Goal: Entertainment & Leisure: Consume media (video, audio)

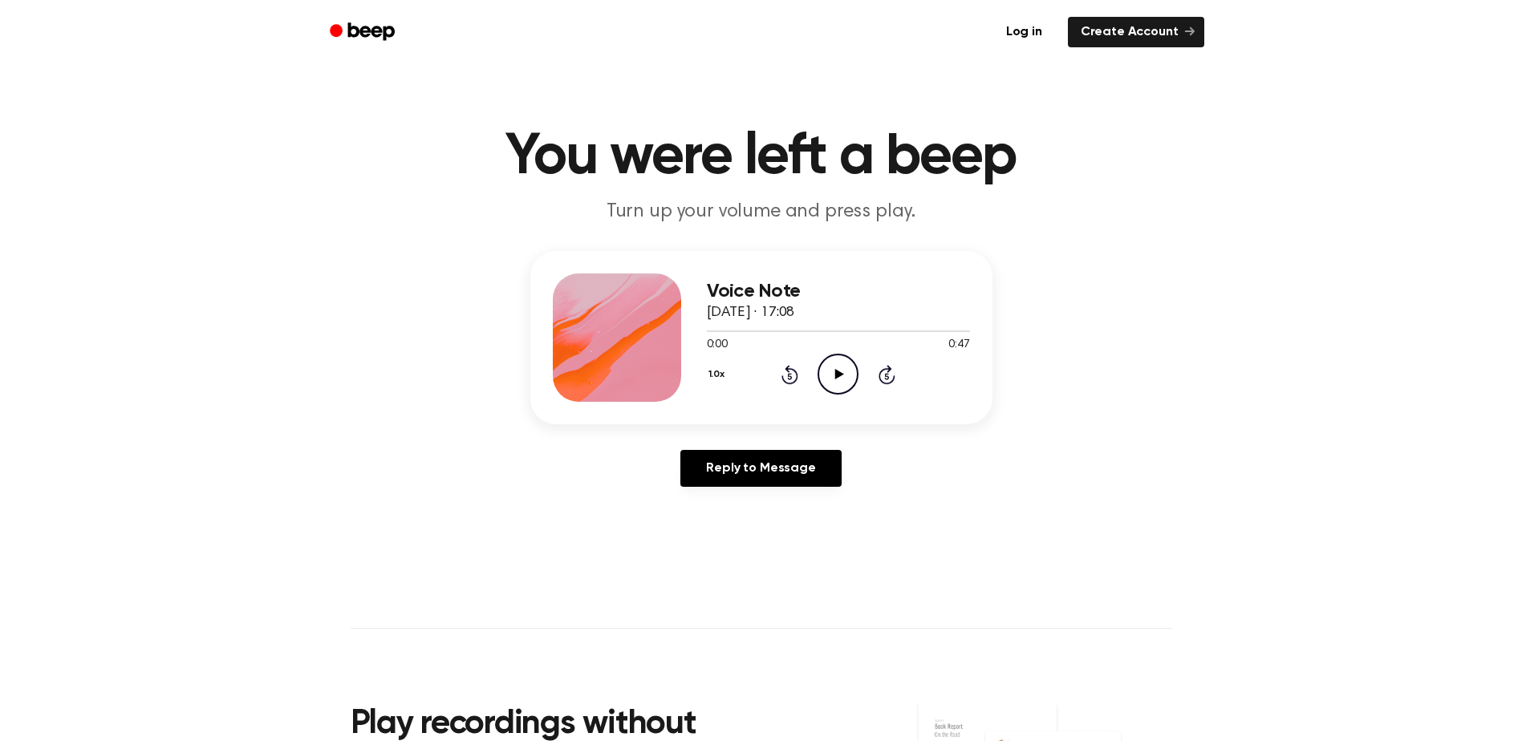
click at [829, 373] on icon "Play Audio" at bounding box center [837, 374] width 41 height 41
click at [845, 370] on icon "Play Audio" at bounding box center [837, 374] width 41 height 41
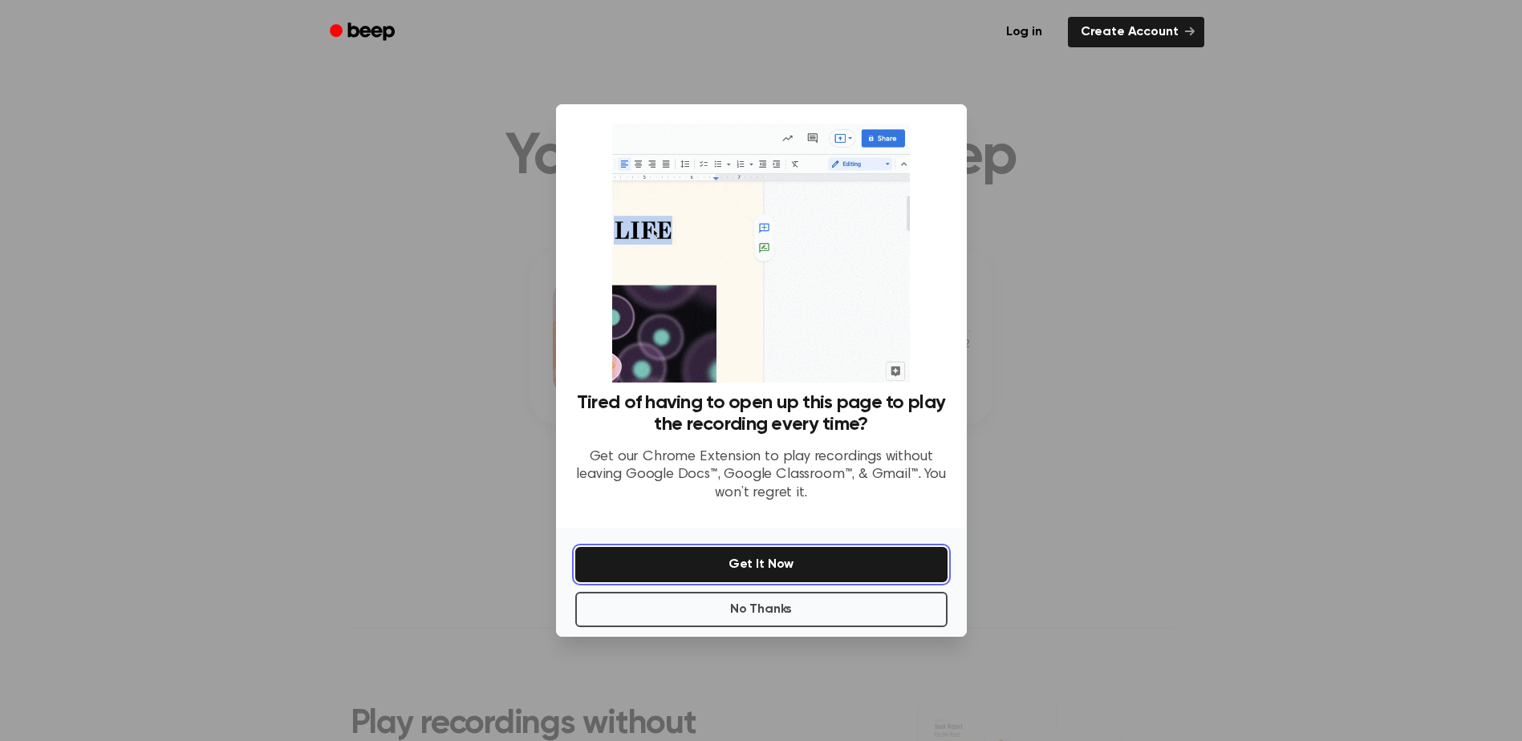
click at [817, 561] on button "Get It Now" at bounding box center [761, 564] width 372 height 35
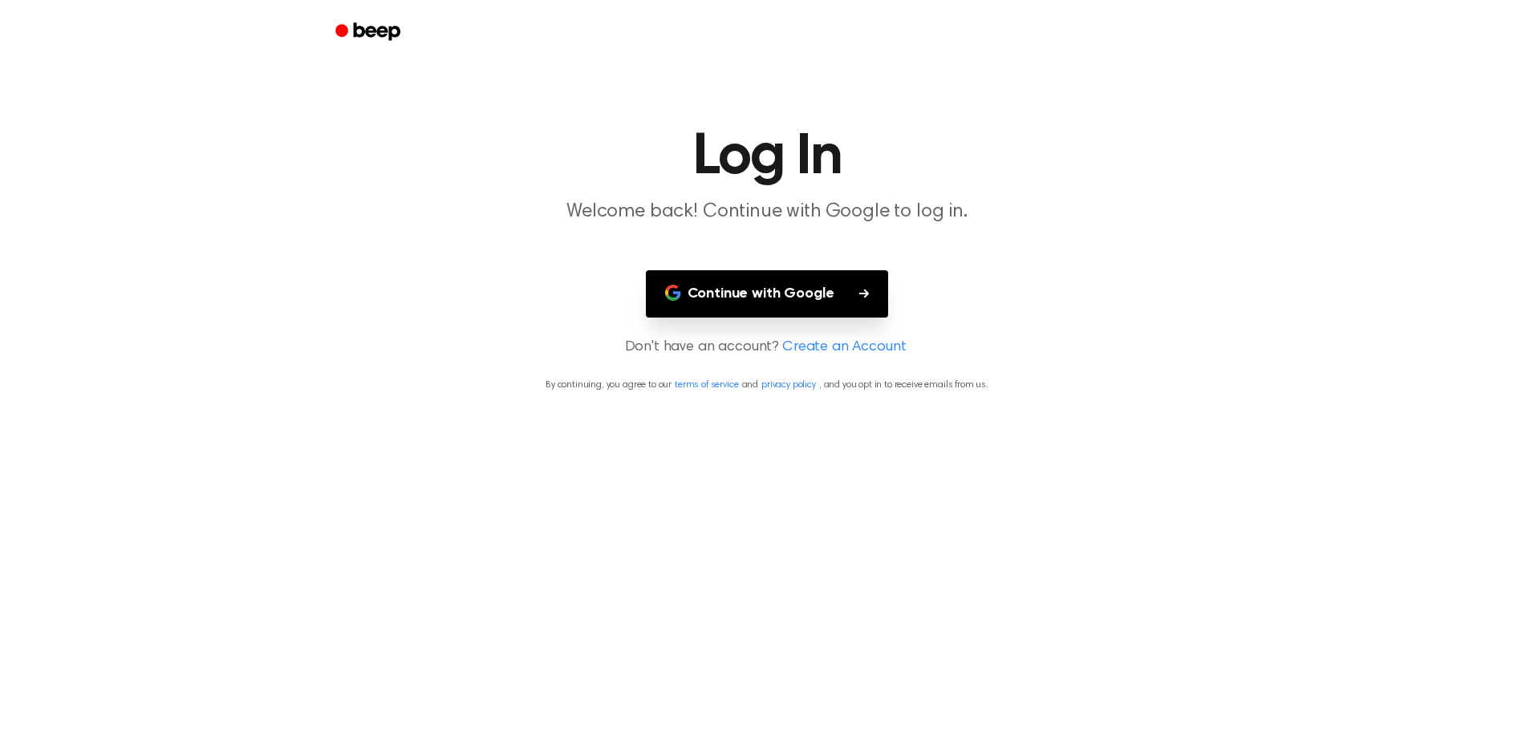
click at [837, 302] on button "Continue with Google" at bounding box center [767, 293] width 243 height 47
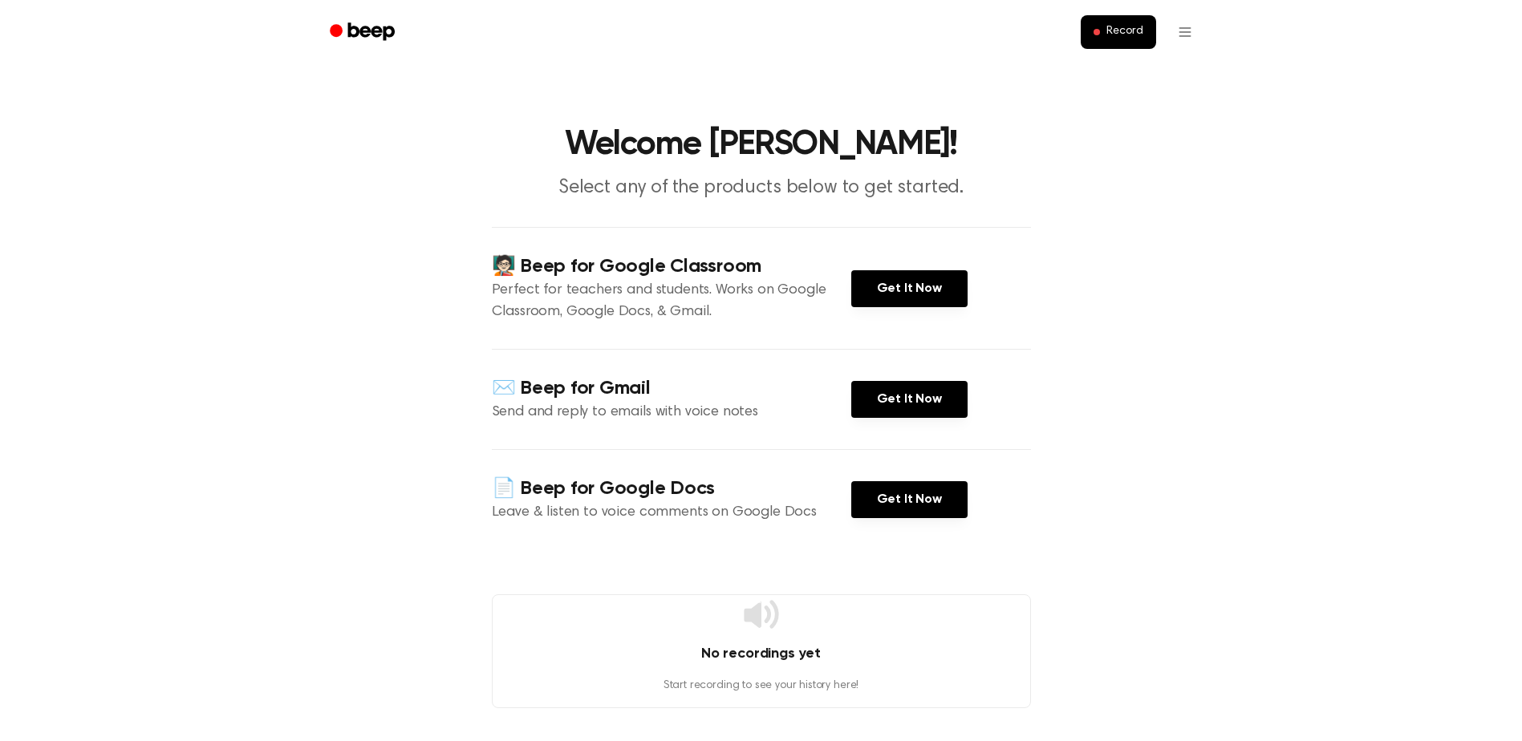
click at [870, 660] on h4 "No recordings yet" at bounding box center [761, 654] width 537 height 22
click at [915, 500] on link "Get It Now" at bounding box center [909, 499] width 116 height 37
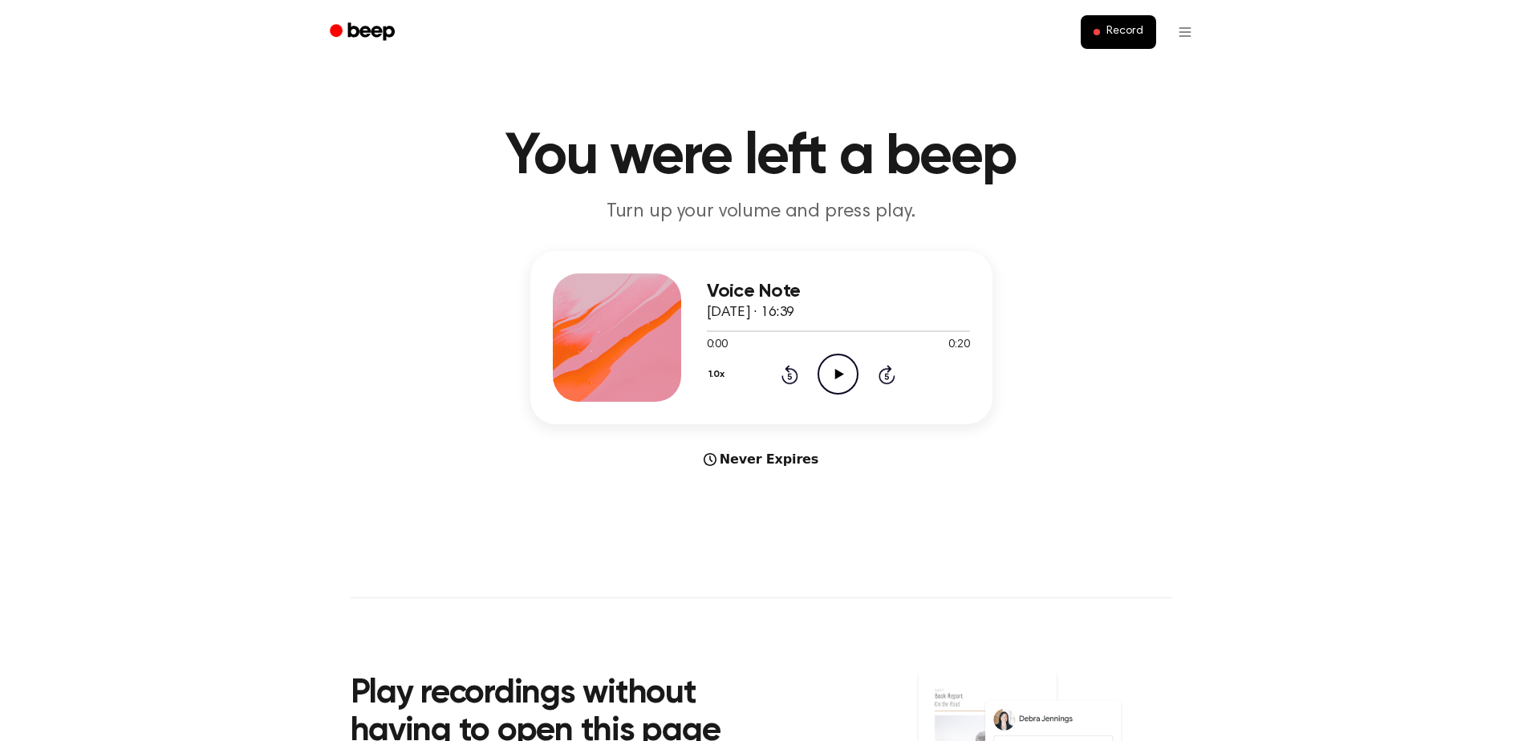
click at [842, 371] on icon "Play Audio" at bounding box center [837, 374] width 41 height 41
click at [827, 371] on icon "Play Audio" at bounding box center [837, 374] width 41 height 41
click at [839, 371] on icon "Play Audio" at bounding box center [837, 374] width 41 height 41
click at [830, 377] on icon "Play Audio" at bounding box center [837, 374] width 41 height 41
click at [833, 369] on icon "Play Audio" at bounding box center [837, 374] width 41 height 41
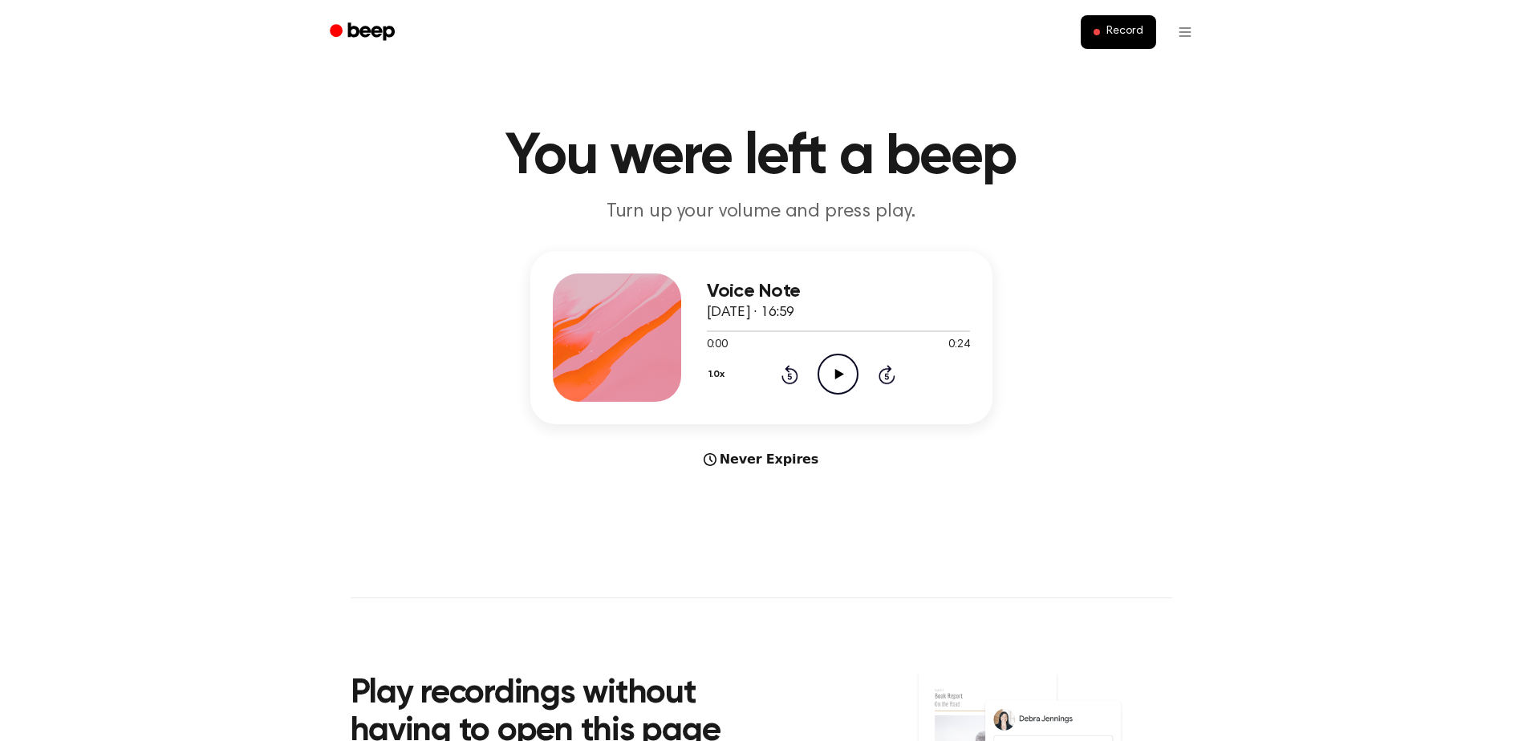
click at [845, 375] on icon "Play Audio" at bounding box center [837, 374] width 41 height 41
click at [836, 369] on icon "Play Audio" at bounding box center [837, 374] width 41 height 41
click at [811, 388] on div "1.0x Rewind 5 seconds Play Audio Skip 5 seconds" at bounding box center [838, 374] width 263 height 41
click at [842, 373] on icon "Play Audio" at bounding box center [837, 374] width 41 height 41
click at [856, 362] on icon "Play Audio" at bounding box center [837, 374] width 41 height 41
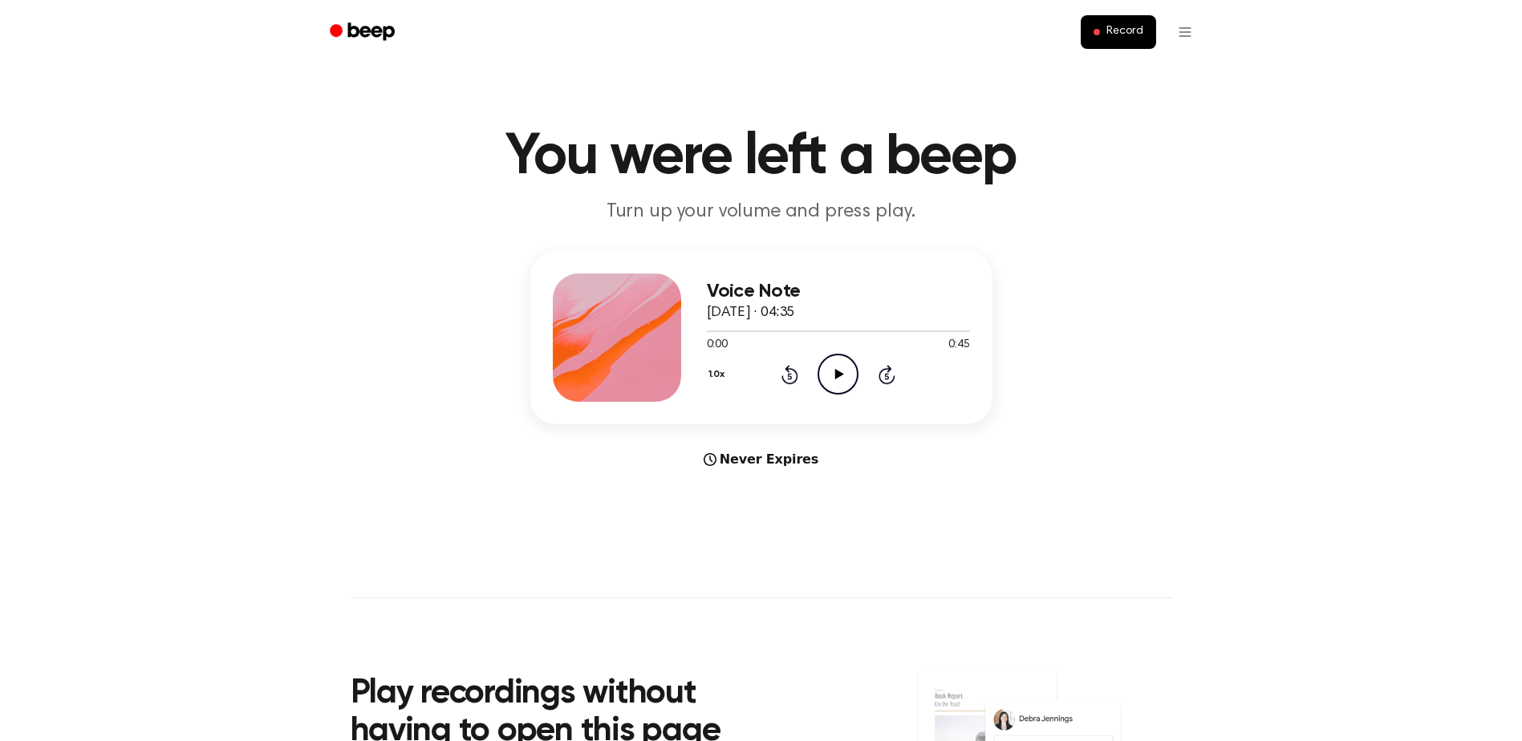
click at [849, 371] on icon "Play Audio" at bounding box center [837, 374] width 41 height 41
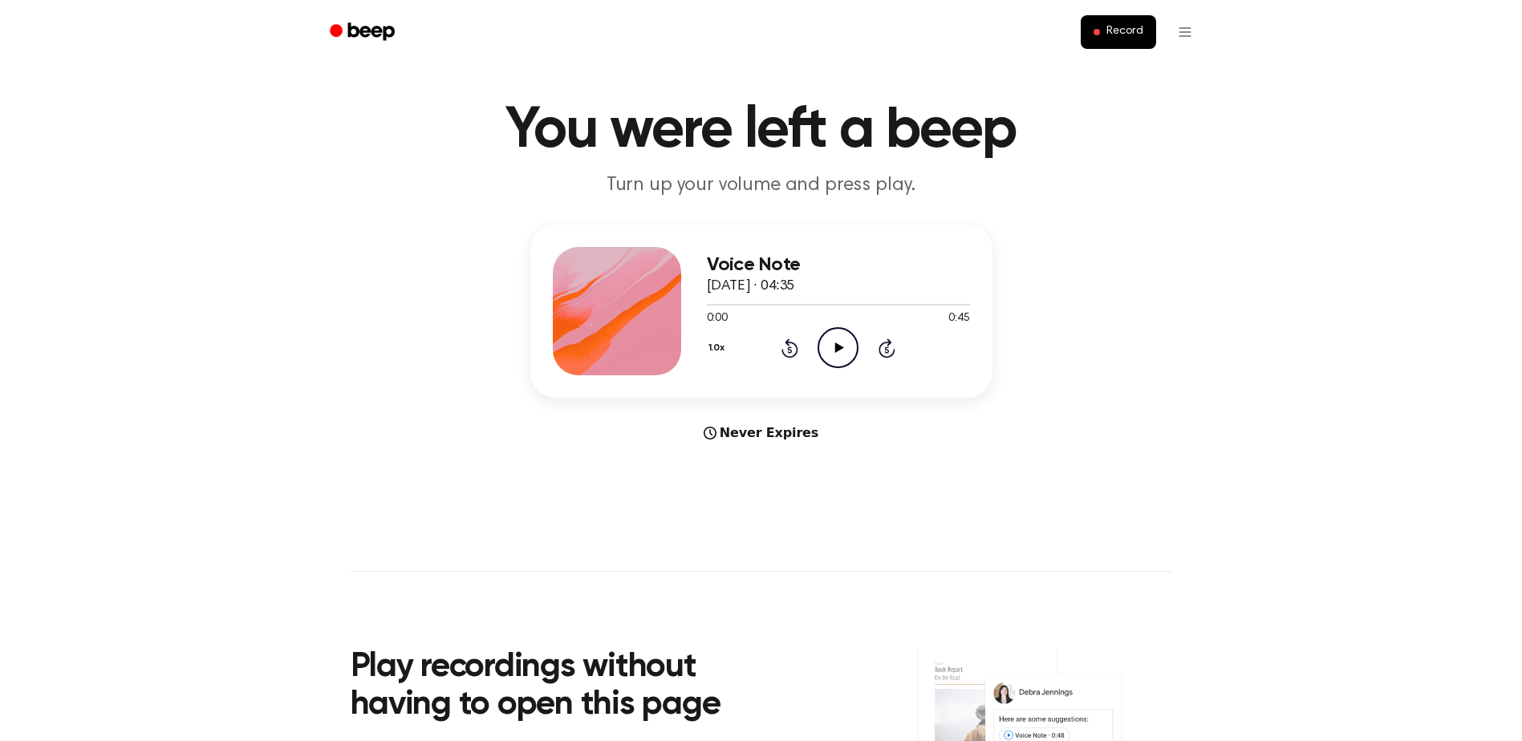
scroll to position [16, 0]
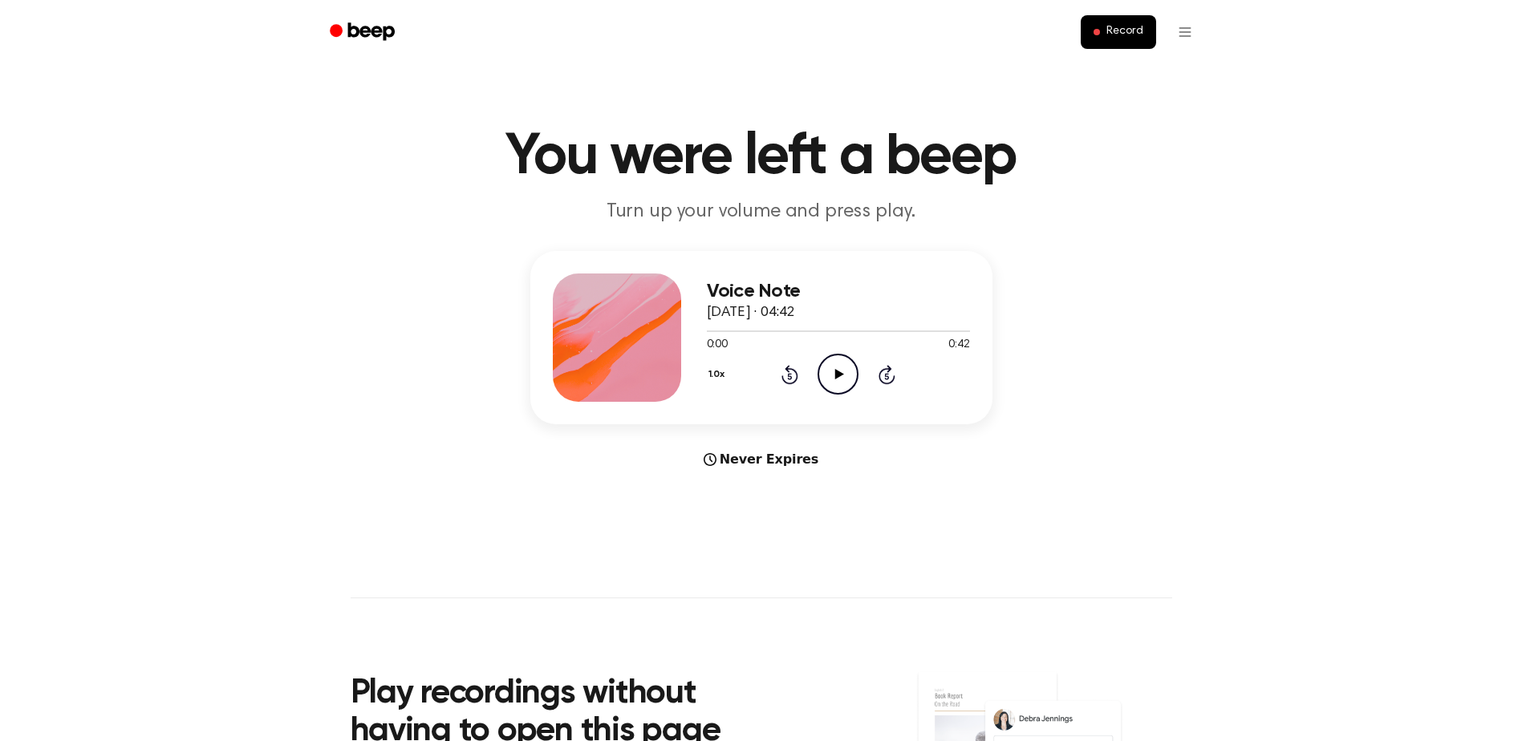
click at [845, 382] on icon "Play Audio" at bounding box center [837, 374] width 41 height 41
click at [847, 379] on icon "Play Audio" at bounding box center [837, 374] width 41 height 41
click at [834, 371] on icon at bounding box center [837, 374] width 7 height 10
click at [842, 364] on icon "Play Audio" at bounding box center [837, 374] width 41 height 41
